Goal: Task Accomplishment & Management: Complete application form

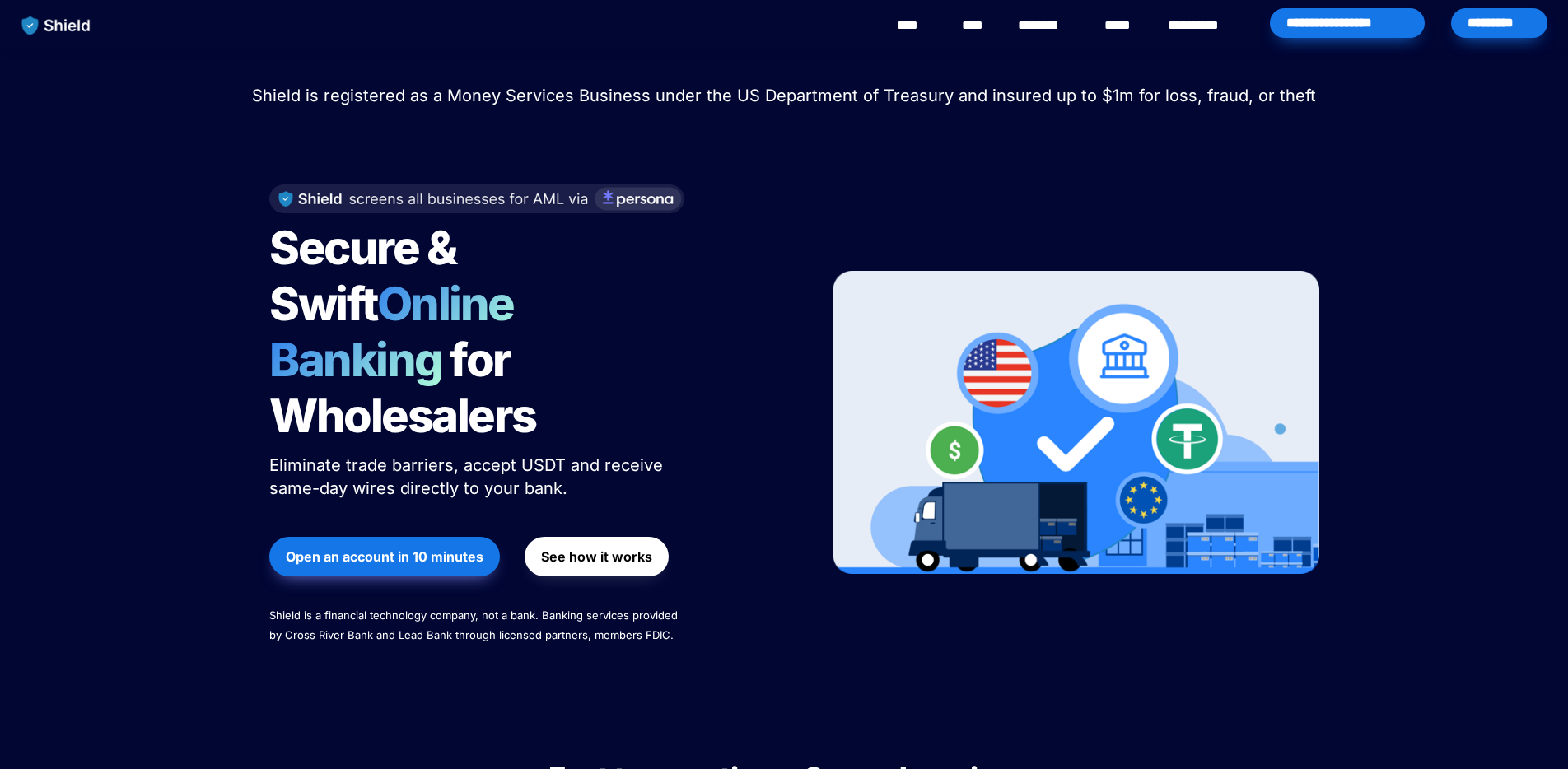
scroll to position [1, 0]
click at [1498, 30] on div "*********" at bounding box center [1499, 22] width 97 height 30
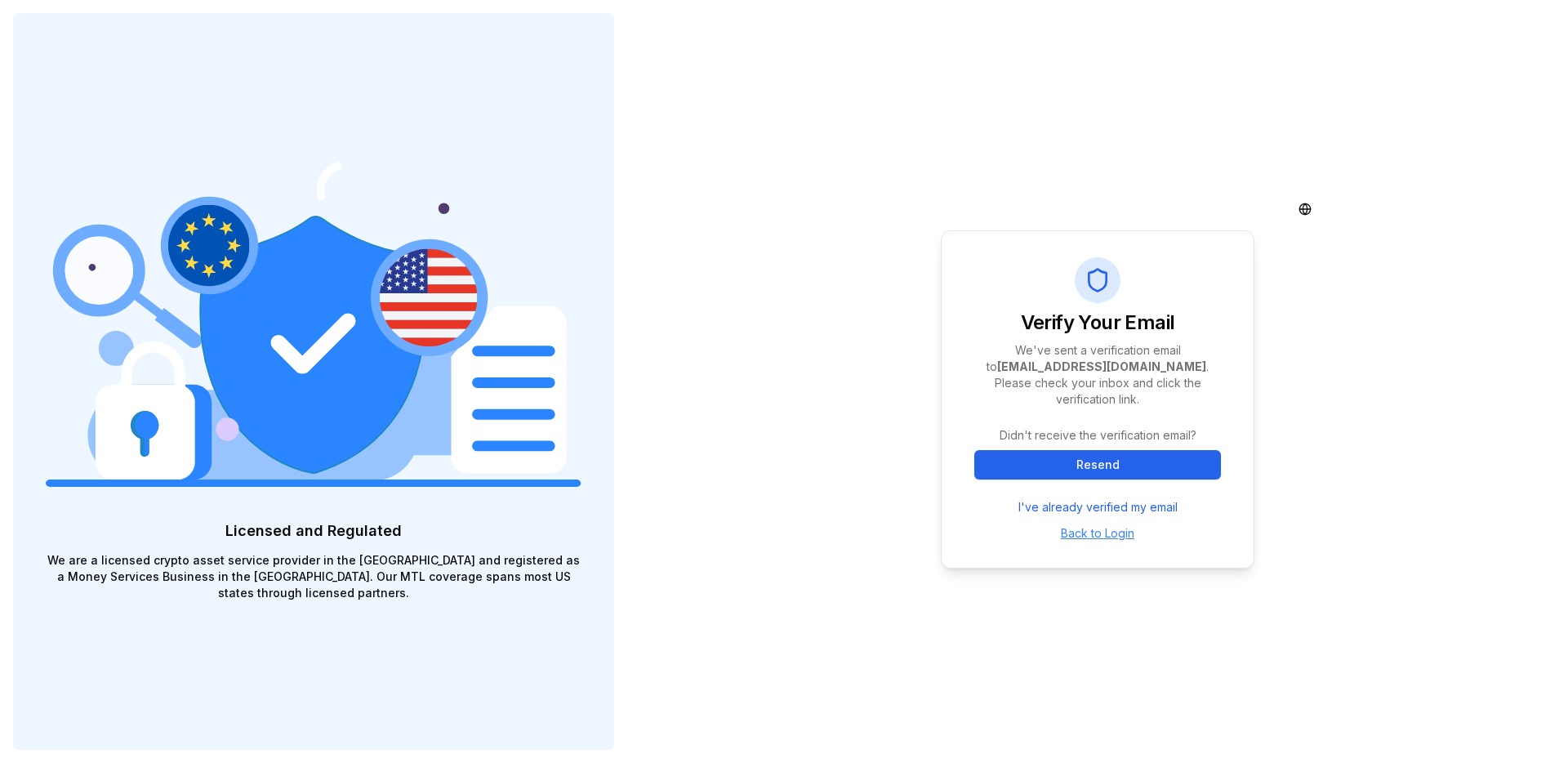
click at [1114, 526] on link "Back to Login" at bounding box center [1097, 532] width 73 height 14
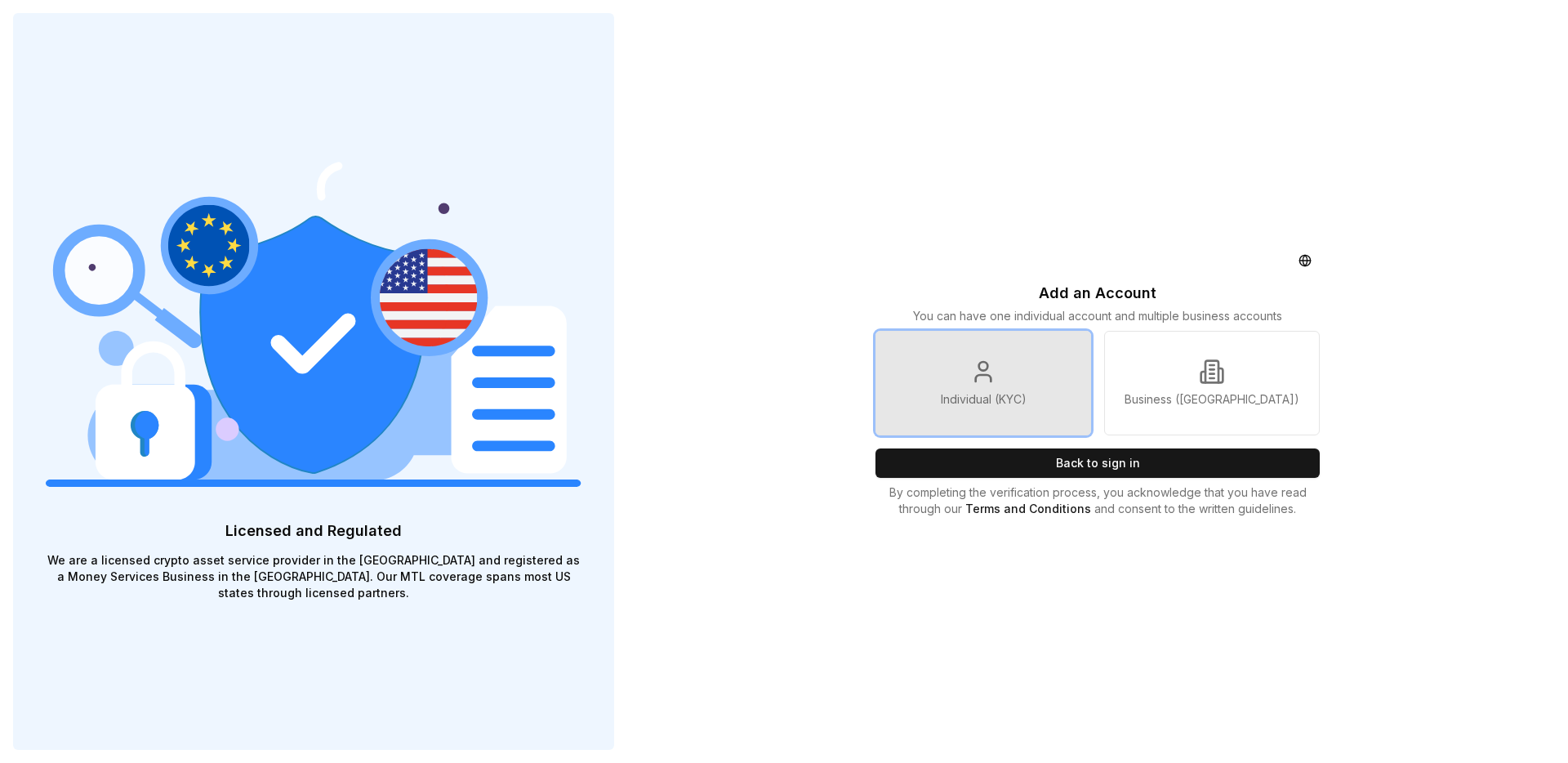
click at [999, 402] on p "Individual (KYC)" at bounding box center [984, 400] width 86 height 16
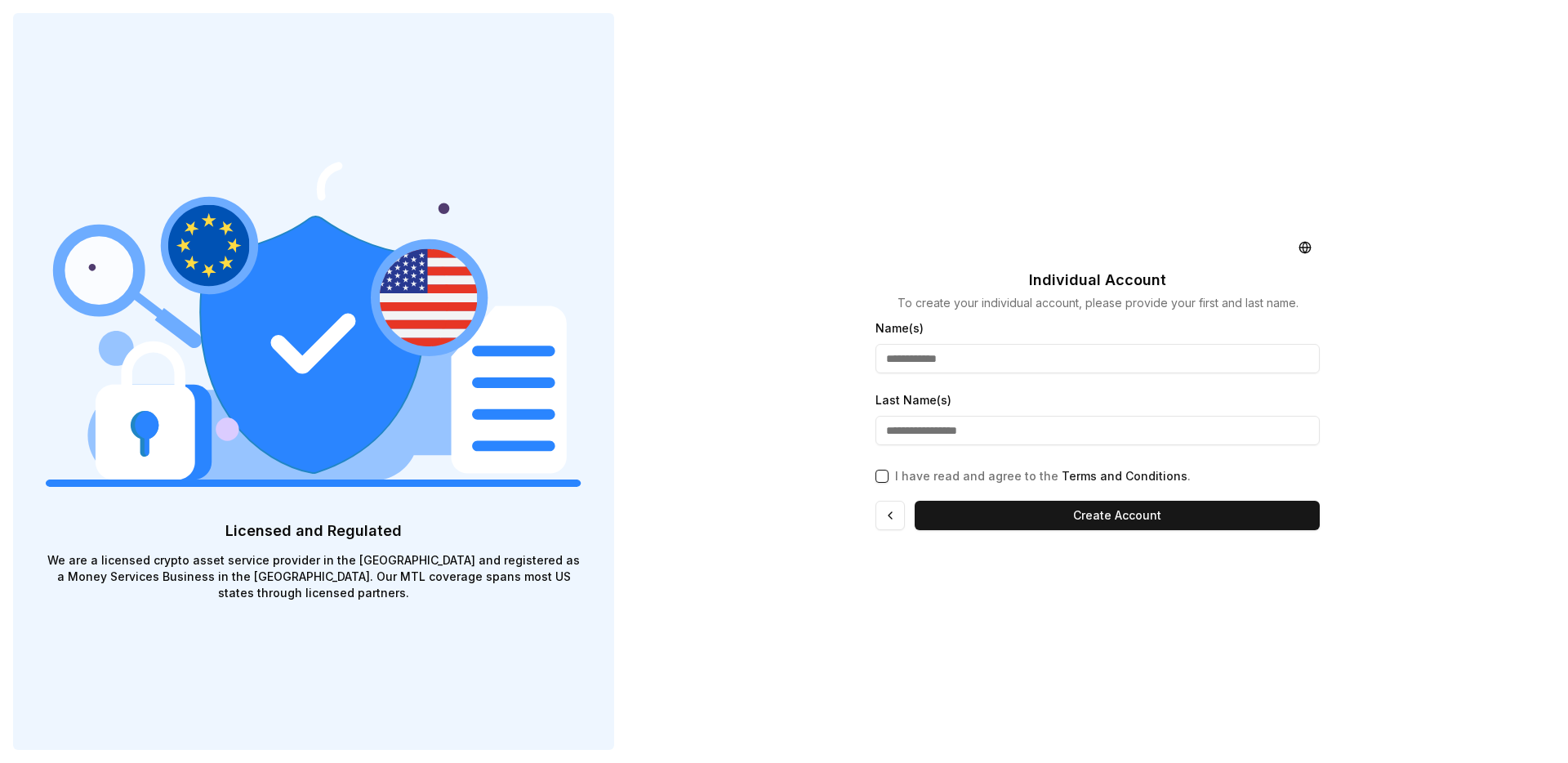
click at [984, 355] on input "Name(s)" at bounding box center [1098, 359] width 444 height 29
type input "*******"
click at [955, 428] on input "Last Name(s)" at bounding box center [1098, 431] width 444 height 29
type input "******"
click at [890, 478] on div "I have read and agree to the Terms and Conditions ." at bounding box center [1098, 473] width 444 height 23
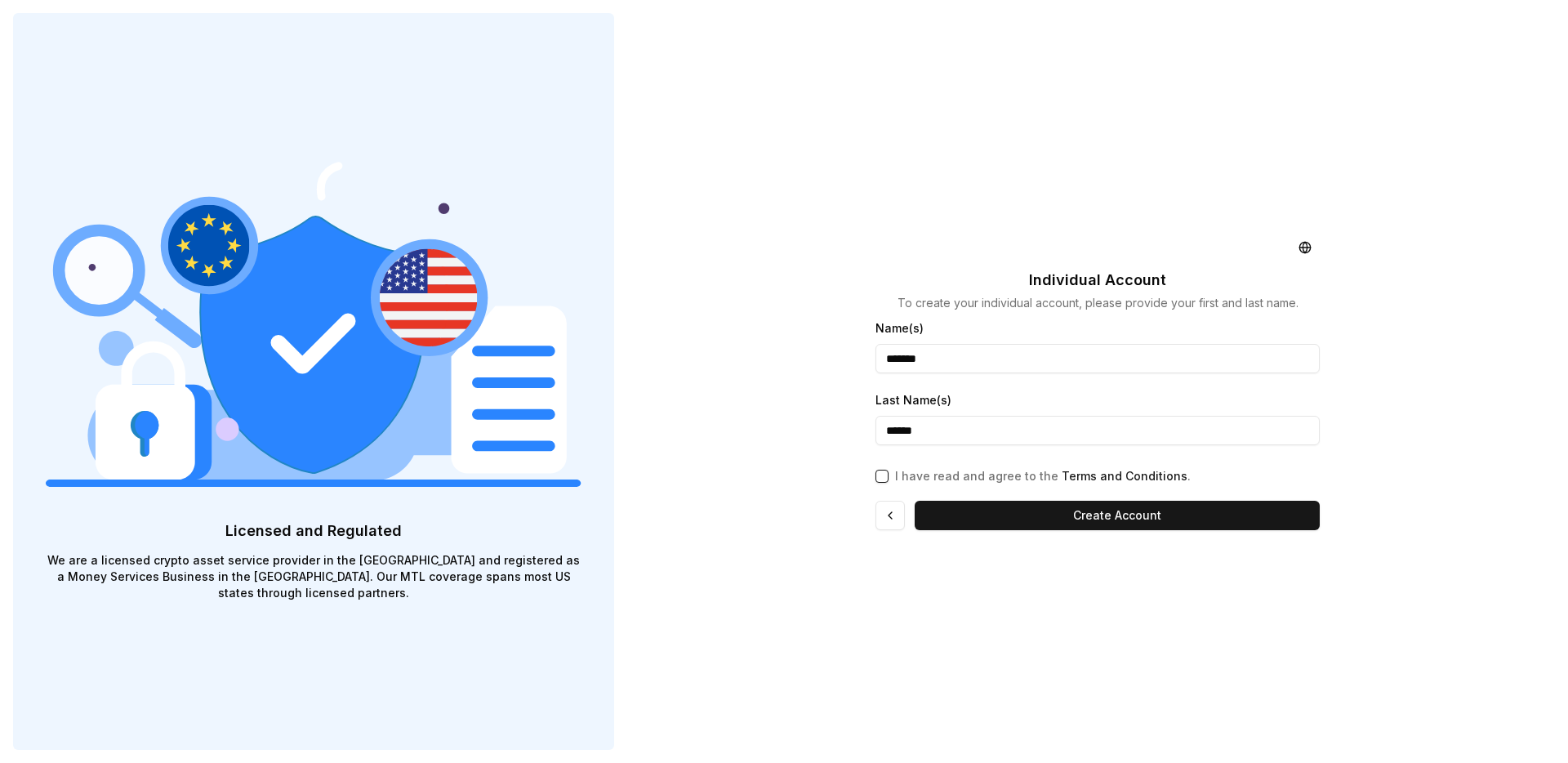
click at [882, 478] on button "I have read and agree to the Terms and Conditions ." at bounding box center [882, 477] width 13 height 13
click at [1073, 471] on link "Terms and Conditions" at bounding box center [1125, 476] width 126 height 14
click at [1142, 522] on button "Create Account" at bounding box center [1117, 516] width 405 height 29
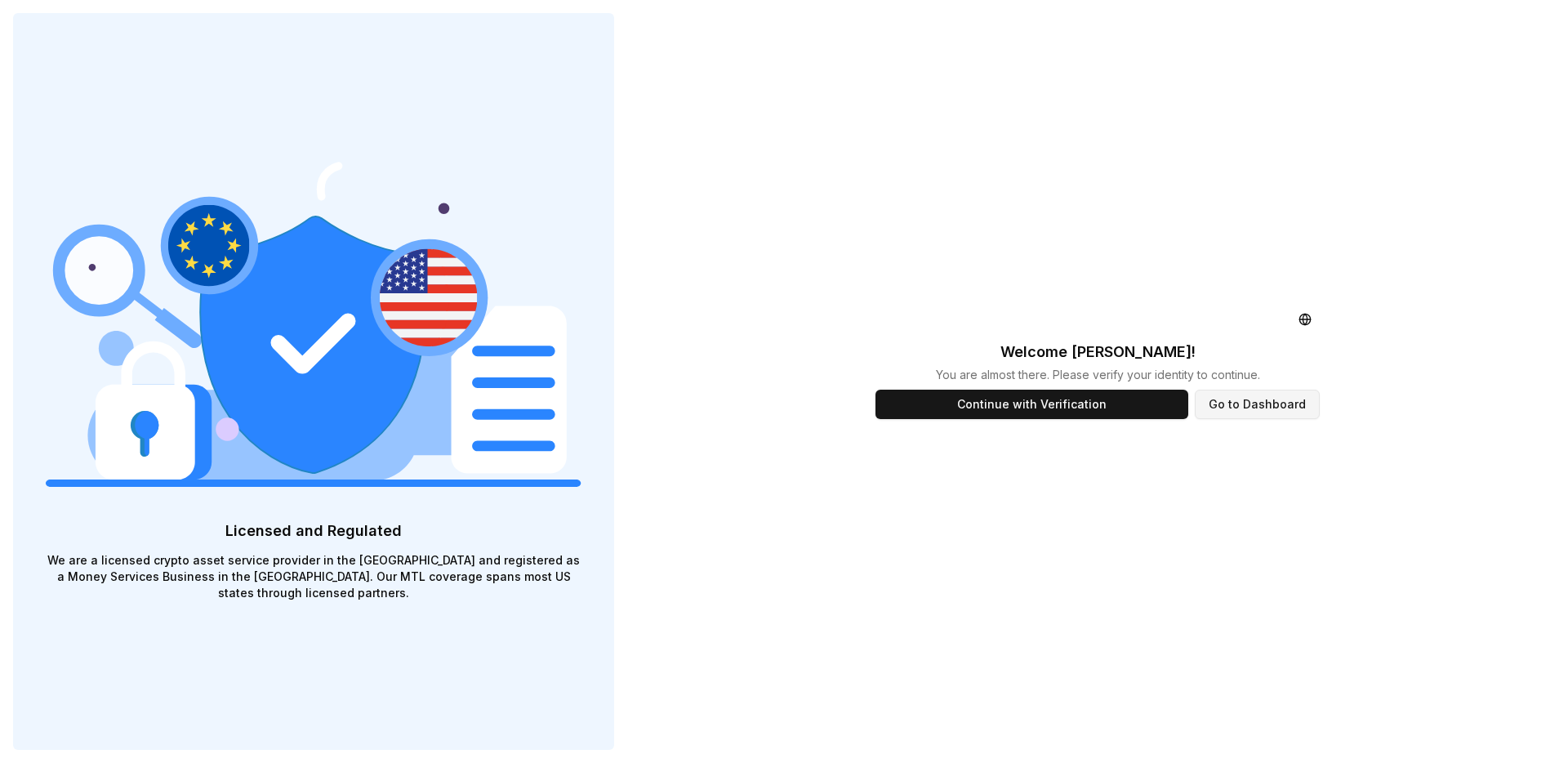
click at [1265, 405] on button "Go to Dashboard" at bounding box center [1257, 404] width 125 height 29
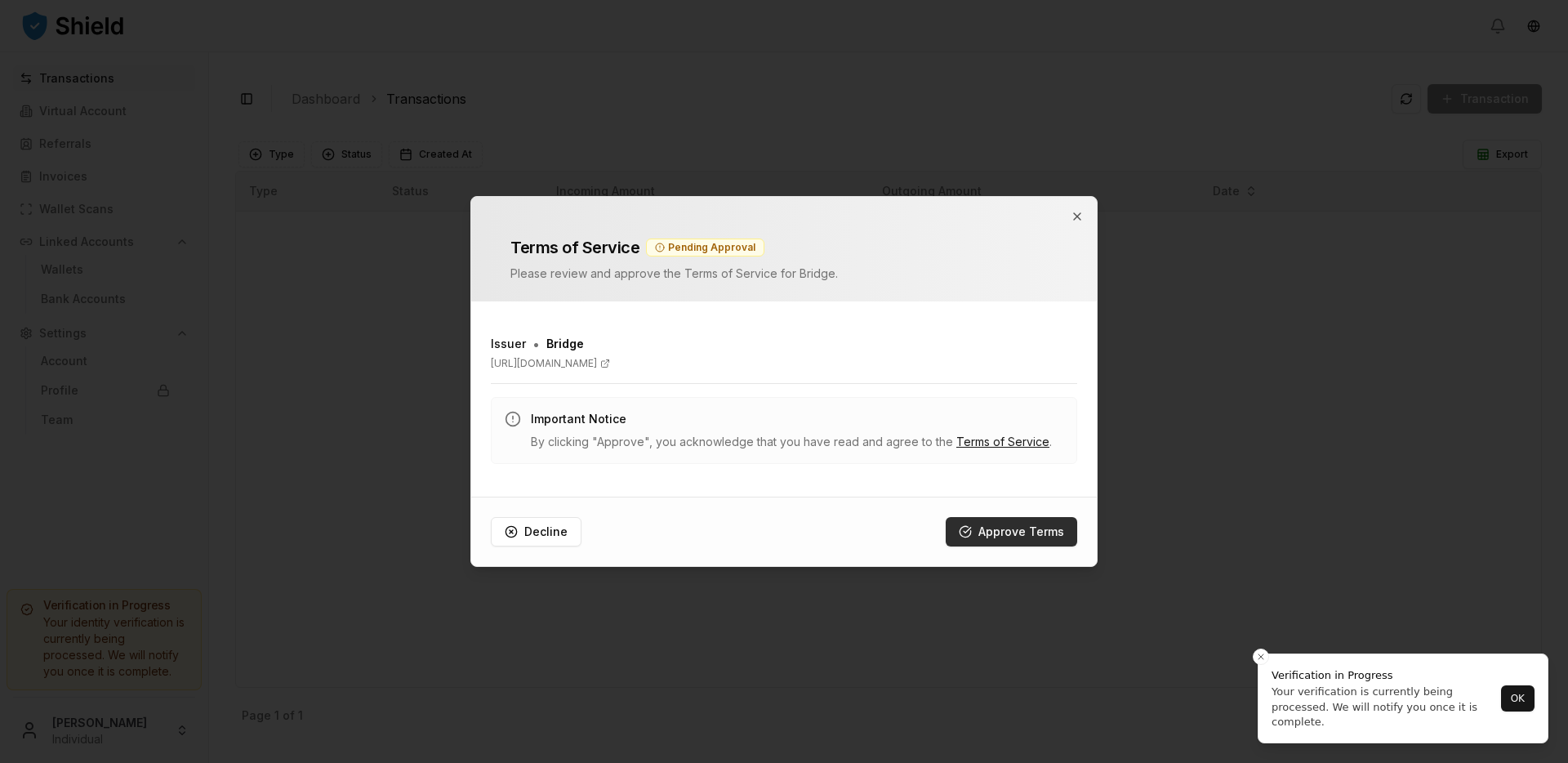
click at [1038, 541] on button "Approve Terms" at bounding box center [1011, 532] width 132 height 29
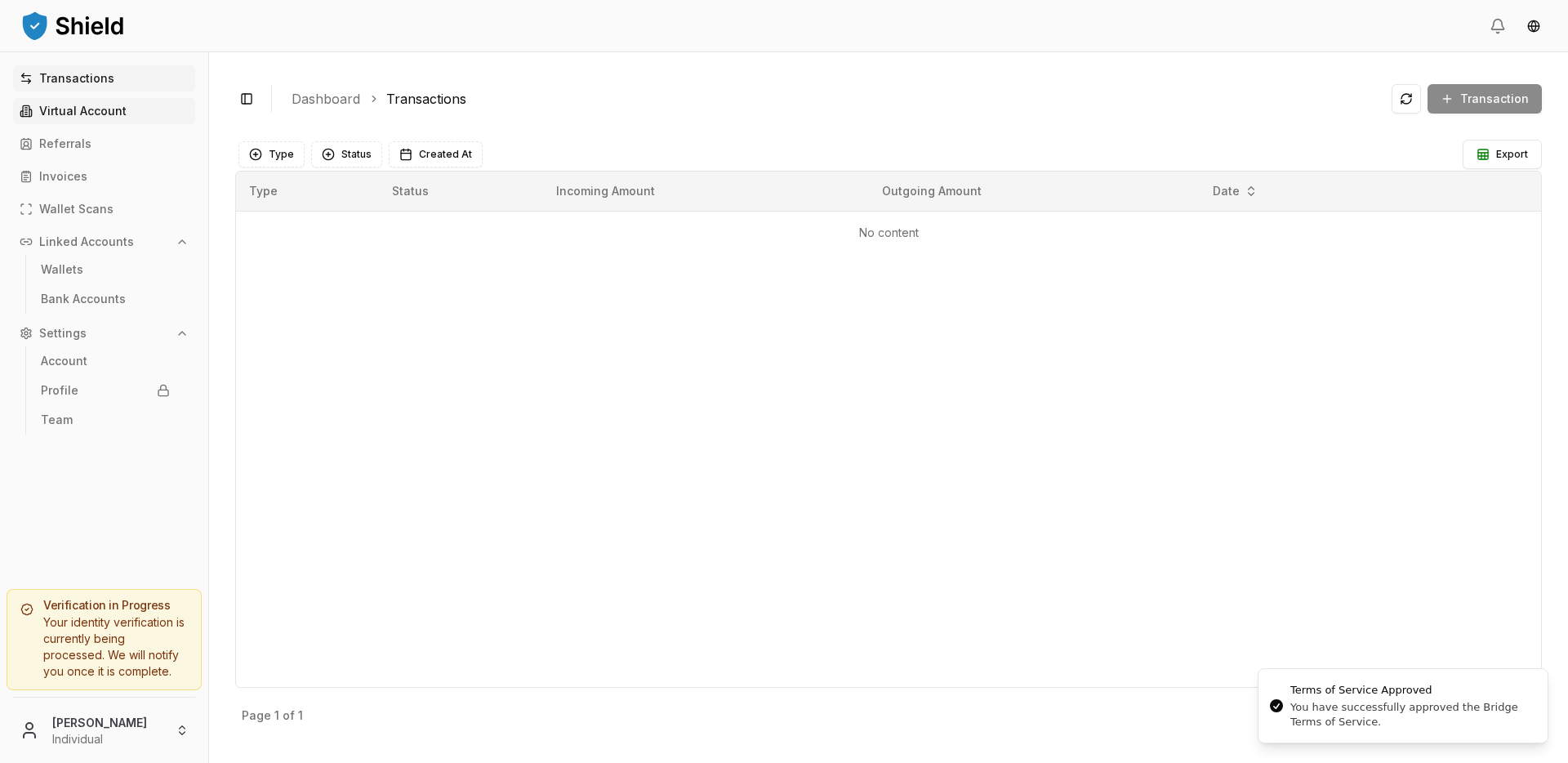
click at [92, 105] on p "Virtual Account" at bounding box center [83, 111] width 88 height 12
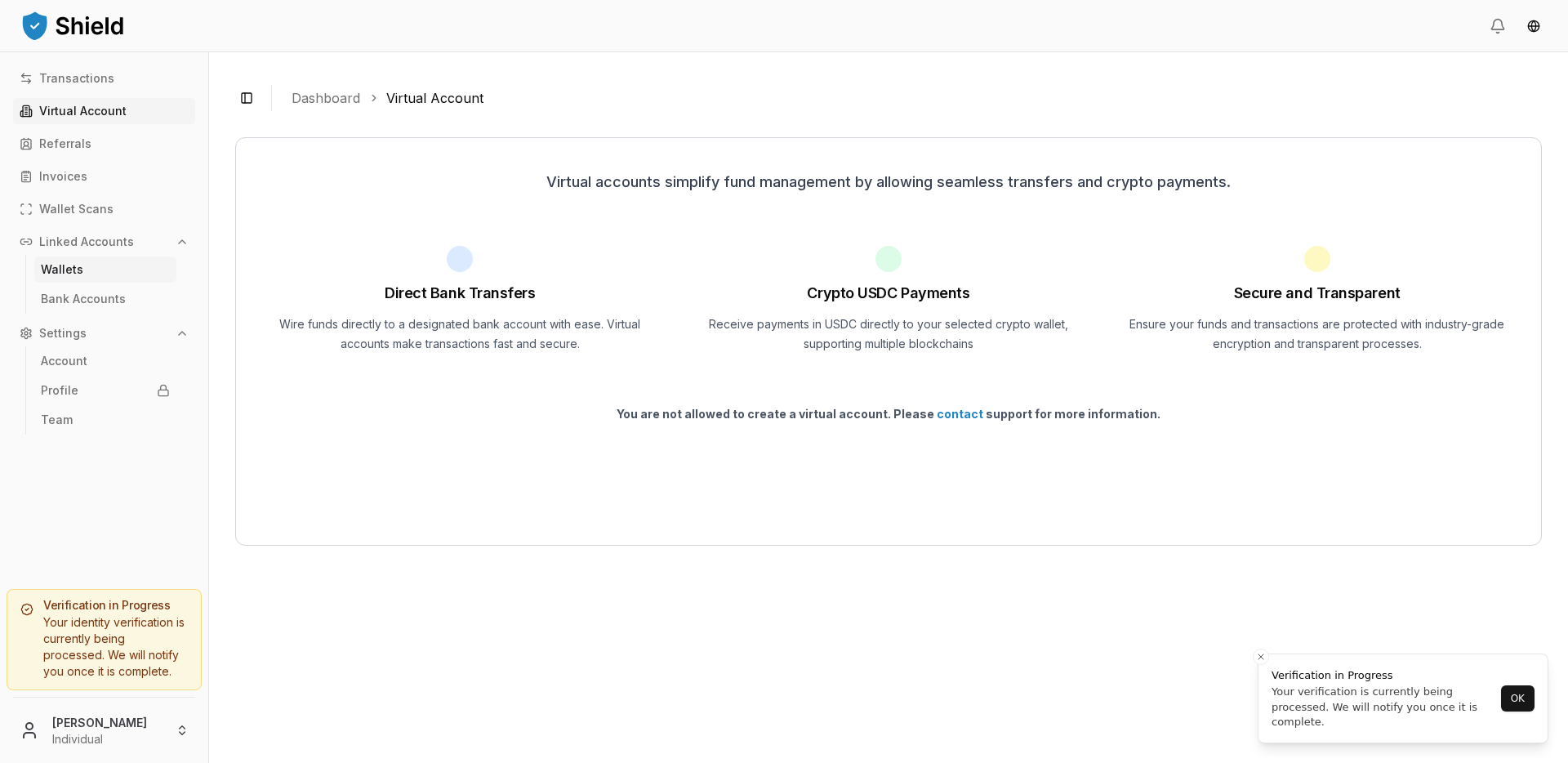
click at [111, 263] on link "Wallets" at bounding box center [105, 270] width 142 height 27
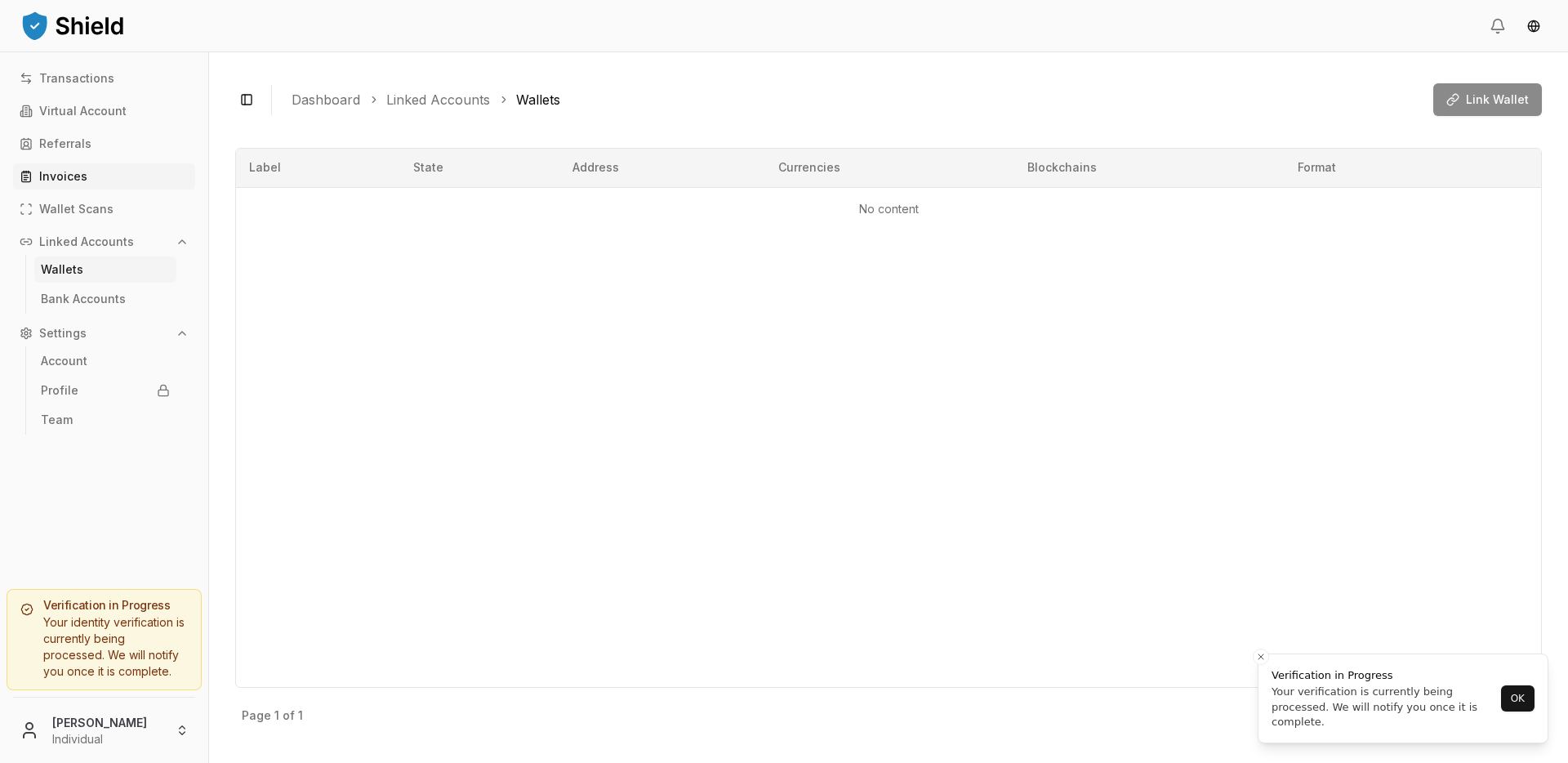
click at [112, 175] on link "Invoices" at bounding box center [103, 177] width 182 height 27
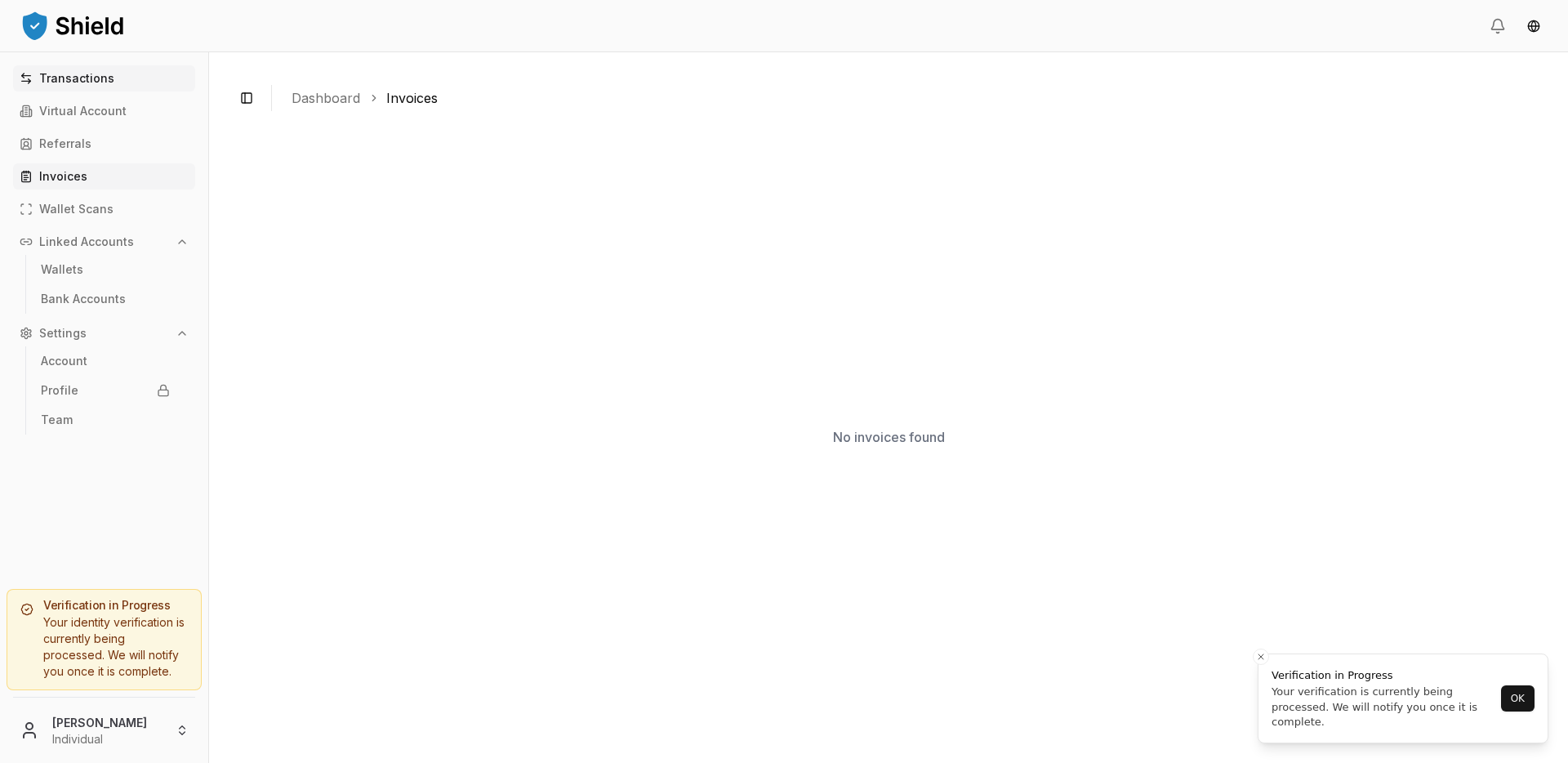
click at [109, 87] on link "Transactions" at bounding box center [103, 78] width 182 height 27
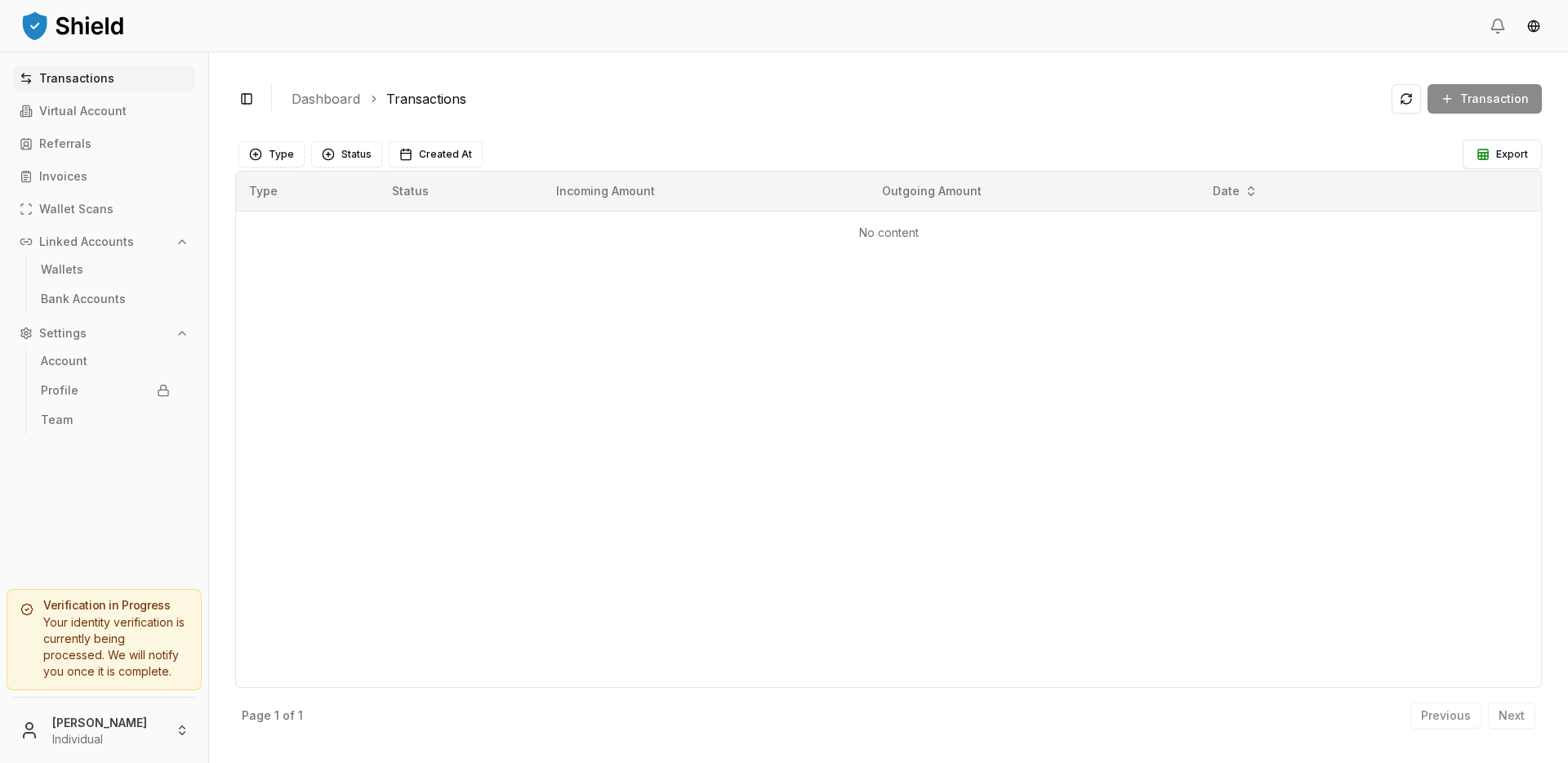
click at [1411, 134] on main "Type Status Created At Export Type Status Incoming Amount Outgoing Amount Date …" at bounding box center [888, 435] width 1307 height 606
click at [52, 139] on p "Referrals" at bounding box center [65, 144] width 52 height 12
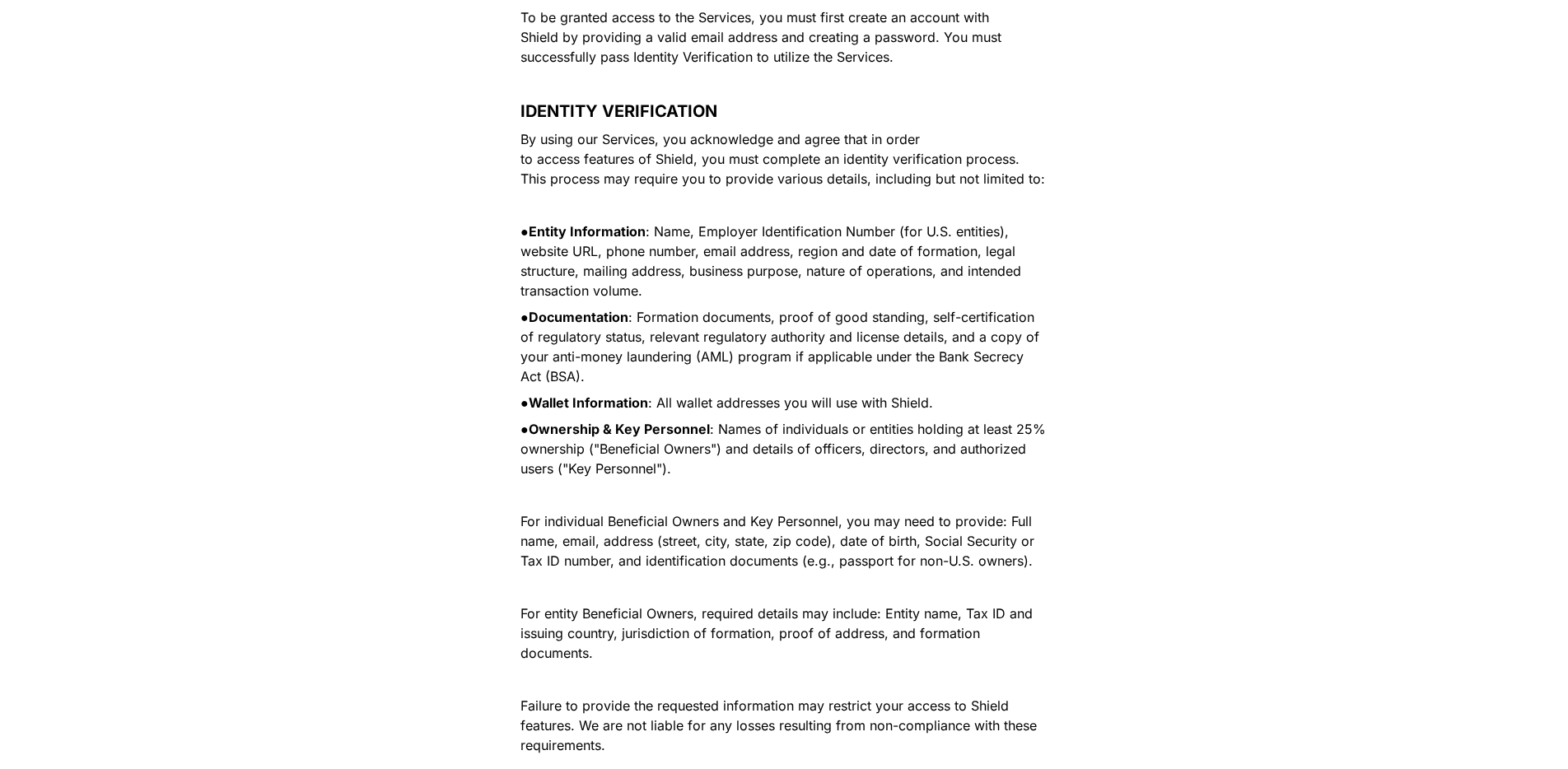
scroll to position [1246, 0]
